Goal: Task Accomplishment & Management: Use online tool/utility

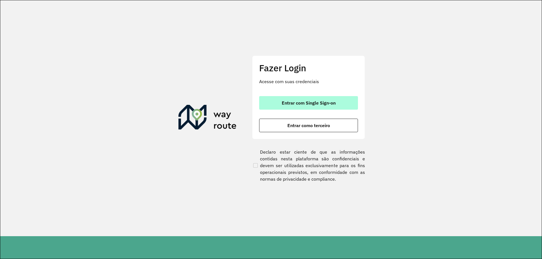
click at [317, 105] on span "Entrar com Single Sign-on" at bounding box center [309, 103] width 54 height 5
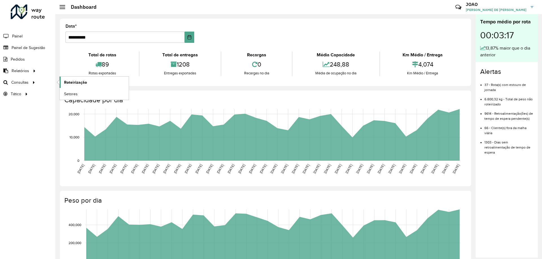
click at [75, 80] on span "Roteirização" at bounding box center [75, 83] width 23 height 6
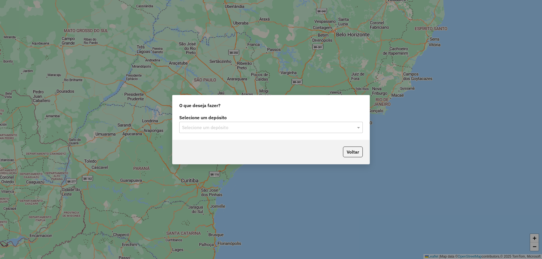
click at [302, 125] on input "text" at bounding box center [265, 127] width 167 height 7
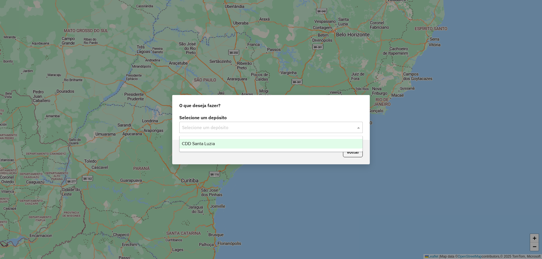
click at [294, 147] on div "CDD Santa Luzia" at bounding box center [271, 144] width 183 height 10
